Goal: Find specific page/section: Find specific page/section

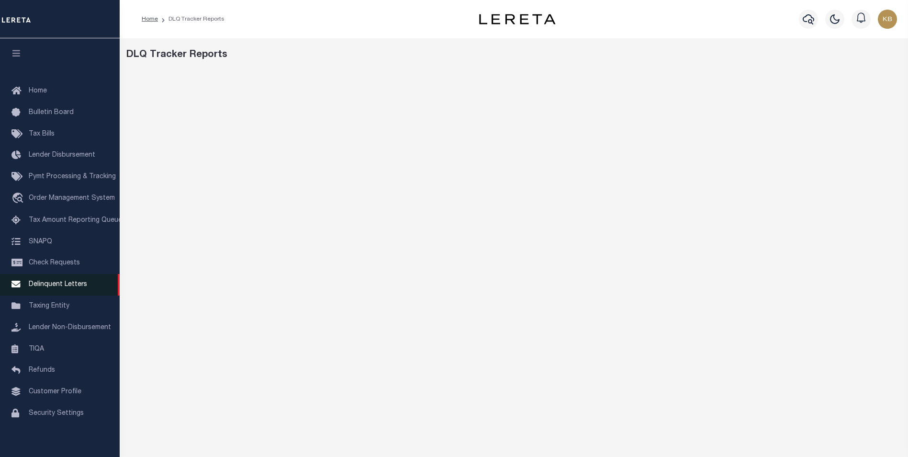
click at [51, 288] on span "Delinquent Letters" at bounding box center [58, 284] width 58 height 7
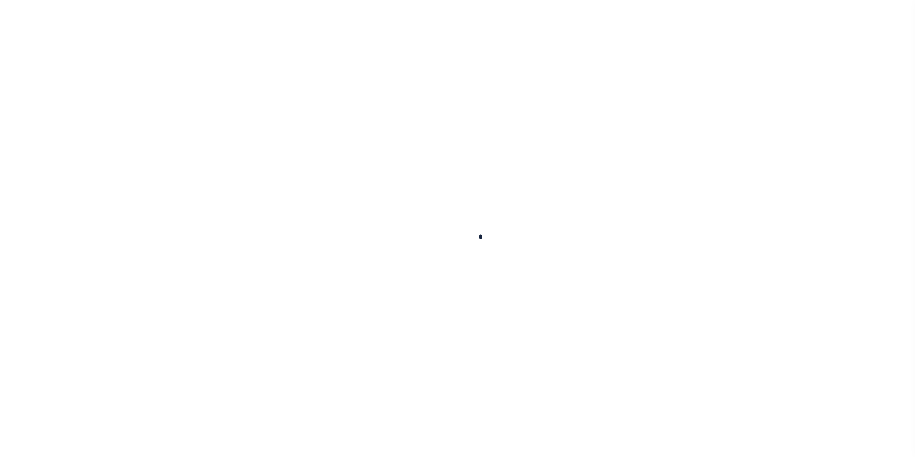
scroll to position [10, 0]
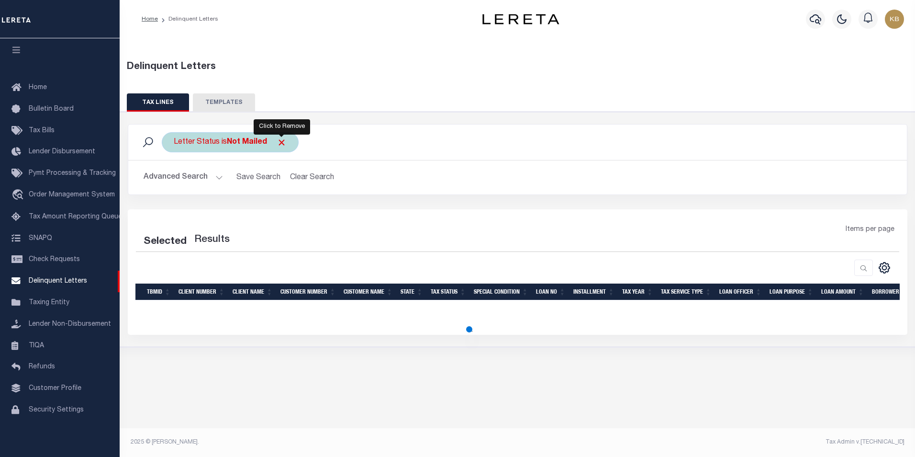
click at [279, 143] on span "Click to Remove" at bounding box center [282, 142] width 10 height 10
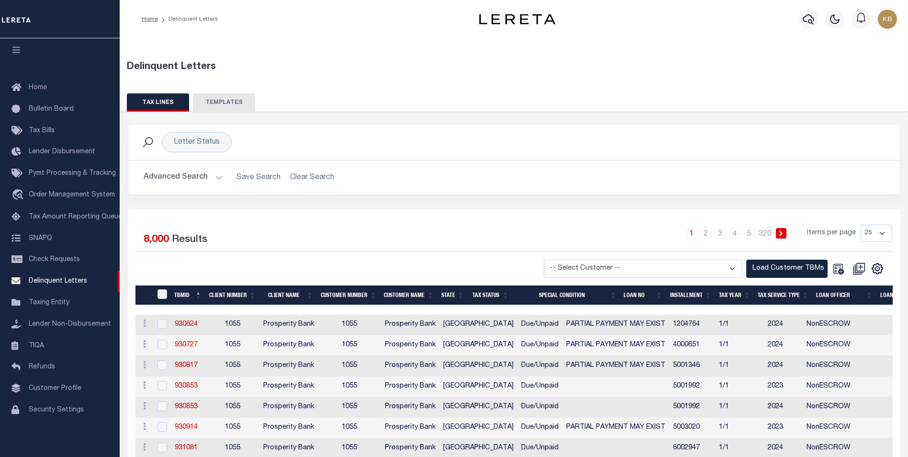
click at [221, 174] on button "Advanced Search" at bounding box center [183, 177] width 79 height 19
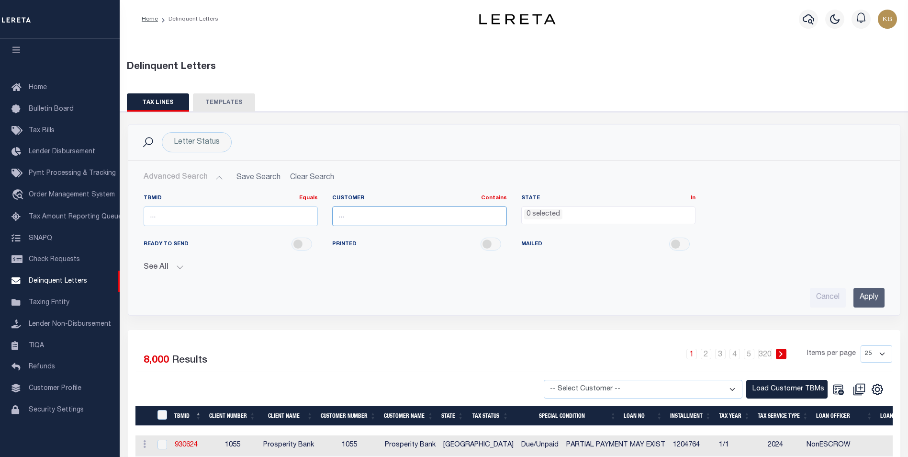
click at [480, 212] on input "text" at bounding box center [419, 216] width 175 height 20
type input "[GEOGRAPHIC_DATA]"
click at [794, 223] on div "TBMID Equals Equals Is Not Equal To Is Greater Than Is Less Than Customer Conta…" at bounding box center [514, 213] width 756 height 39
click at [880, 298] on input "Apply" at bounding box center [869, 298] width 31 height 20
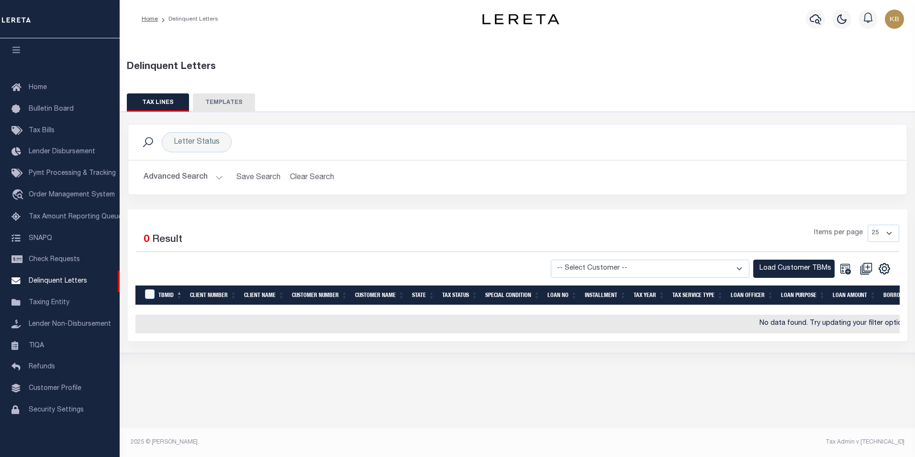
click at [732, 266] on select "-- Select Customer -- Accumatch - Refunds All In Credit Union Amarillo National…" at bounding box center [650, 268] width 199 height 19
select select "2284"
click at [560, 259] on select "-- Select Customer -- Accumatch - Refunds All In Credit Union Amarillo National…" at bounding box center [650, 268] width 199 height 19
click at [797, 270] on button "Load Customer TBMs" at bounding box center [794, 268] width 81 height 19
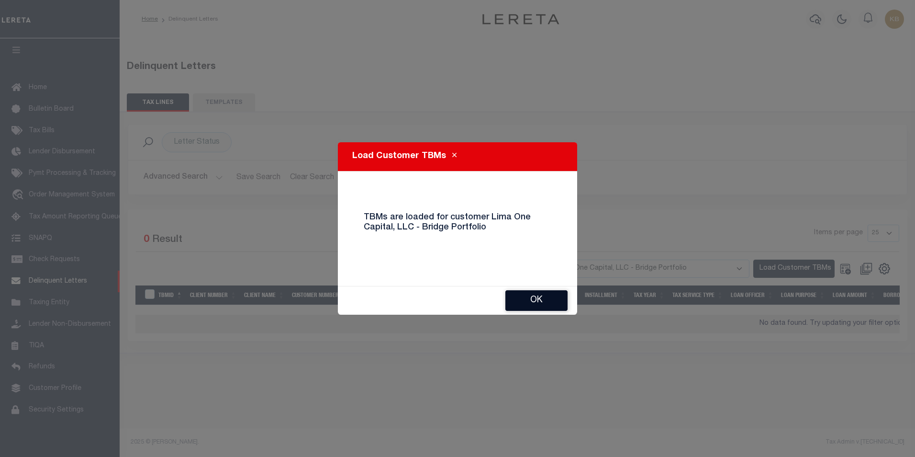
click at [532, 300] on button "Ok" at bounding box center [537, 300] width 62 height 21
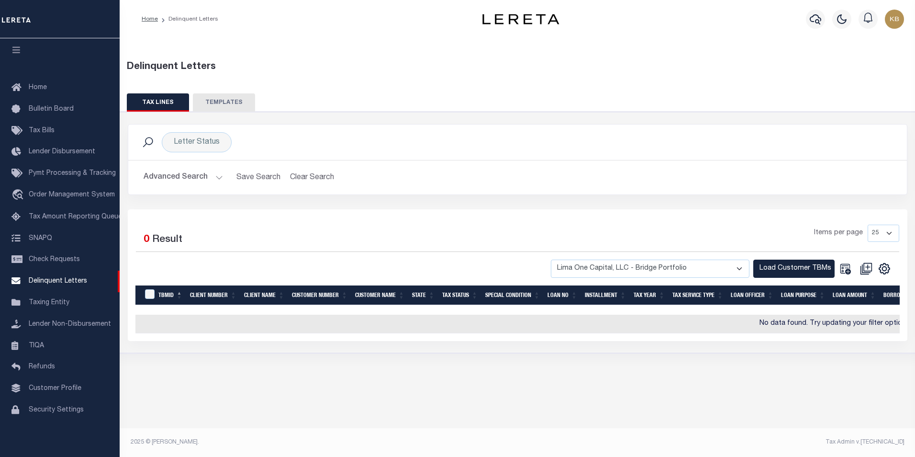
click at [223, 177] on h2 "Advanced Search Save Search Clear Search DelinquentLetterSearchTable_dynamictab…" at bounding box center [518, 177] width 764 height 19
click at [220, 179] on button "Advanced Search" at bounding box center [183, 177] width 79 height 19
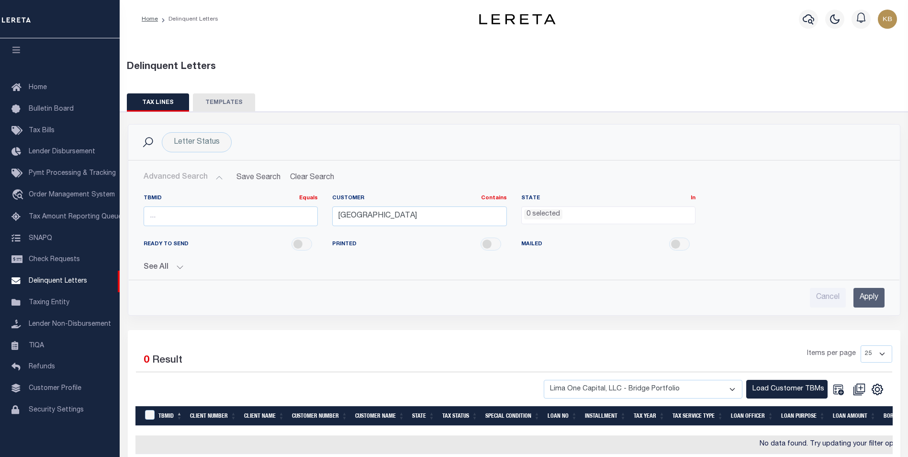
click at [868, 292] on input "Apply" at bounding box center [869, 298] width 31 height 20
